Goal: Check status

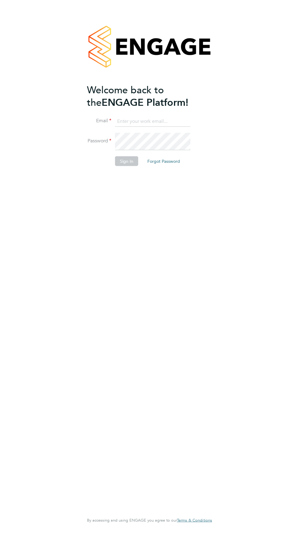
click at [115, 127] on input at bounding box center [152, 121] width 75 height 11
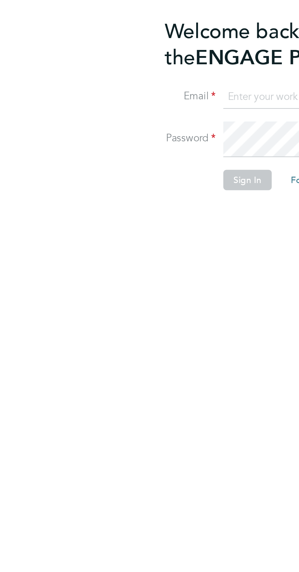
click at [115, 127] on input at bounding box center [152, 121] width 75 height 11
type input "jjudebueze62@yahoo.com"
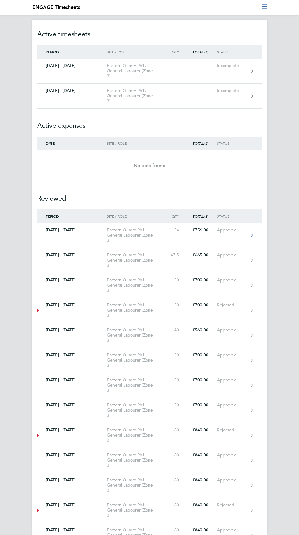
click at [167, 248] on link "[DATE] - [DATE] Eastern Quarry Ph1, General Labourer (Zone 3) 54 £756.00 Approv…" at bounding box center [149, 235] width 224 height 25
